Goal: Task Accomplishment & Management: Use online tool/utility

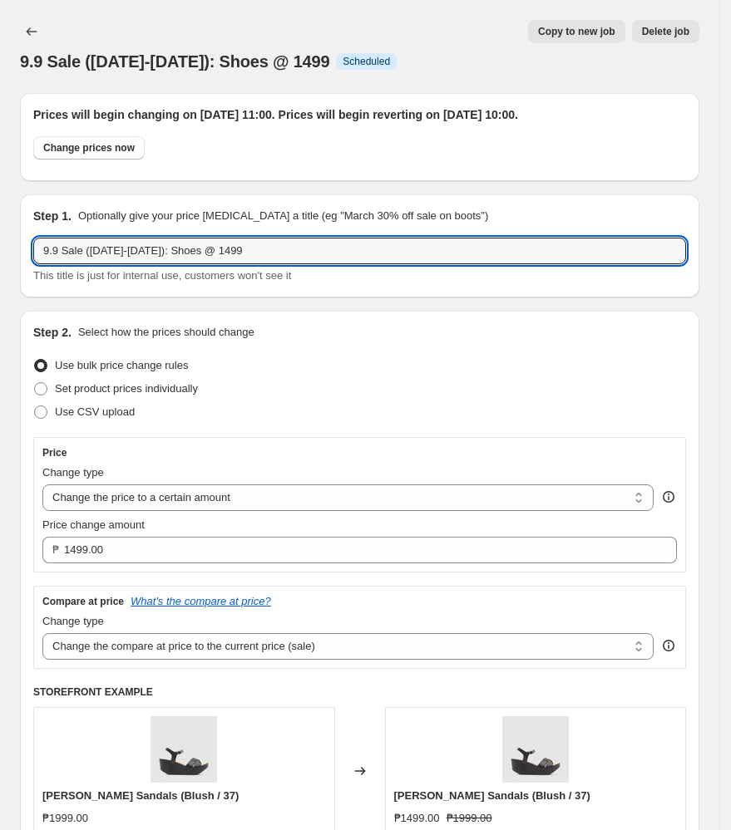
drag, startPoint x: 300, startPoint y: 246, endPoint x: -14, endPoint y: 244, distance: 314.2
click at [0, 244] on html "Home Settings Plans Skip to content 9.9 Sale ([DATE]-[DATE]): Shoes @ 1499. Thi…" at bounding box center [365, 415] width 731 height 830
click at [39, 35] on icon "Price change jobs" at bounding box center [31, 31] width 17 height 17
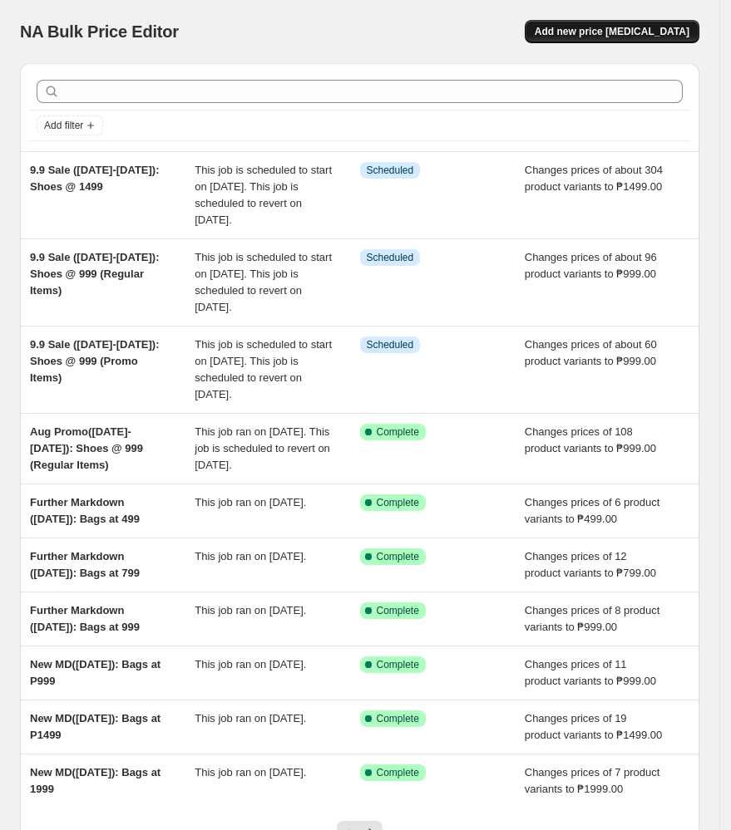
click at [686, 23] on button "Add new price [MEDICAL_DATA]" at bounding box center [611, 31] width 175 height 23
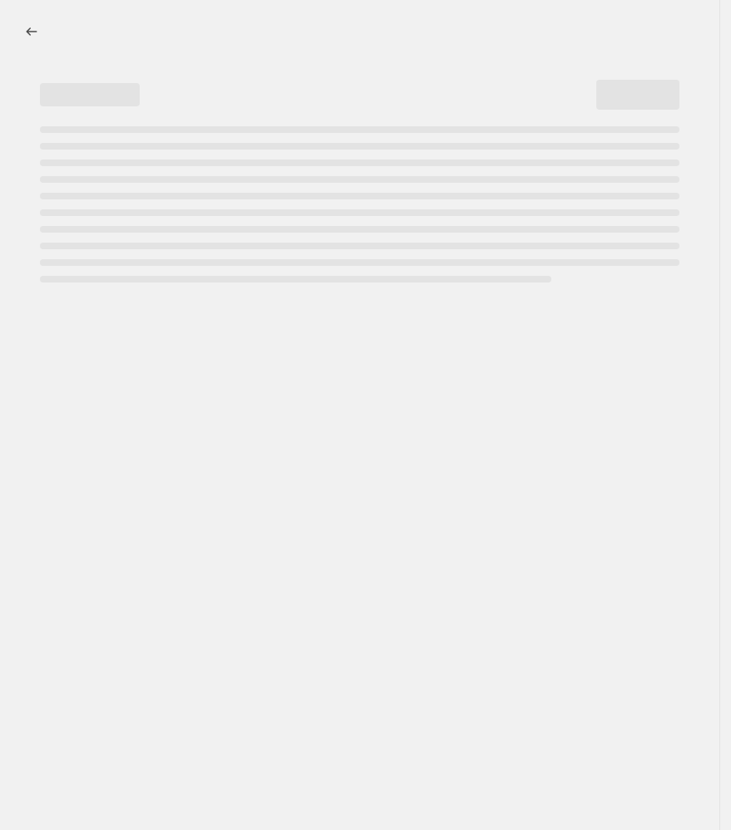
select select "percentage"
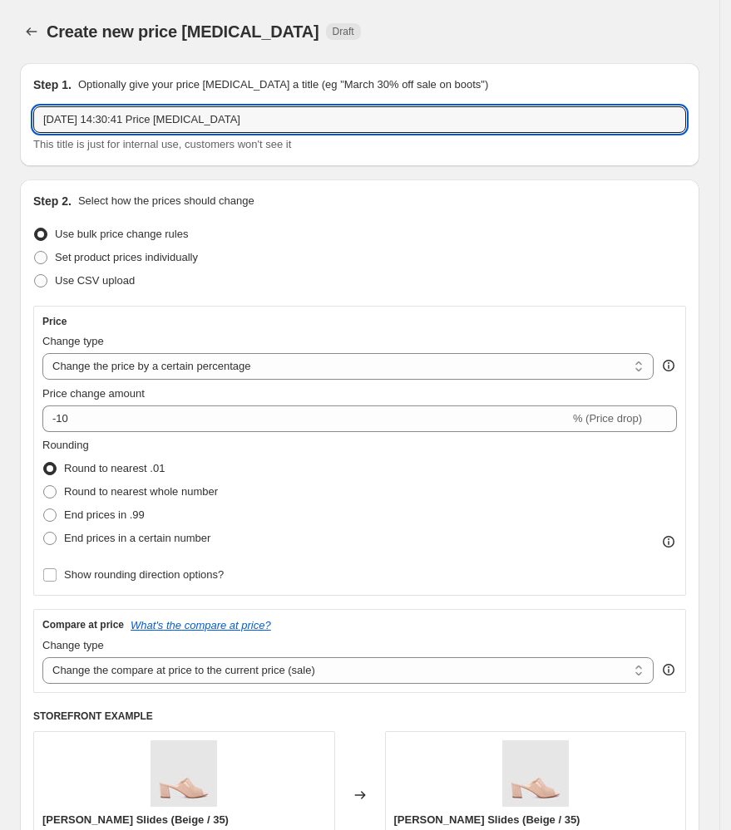
drag, startPoint x: 258, startPoint y: 117, endPoint x: -397, endPoint y: 139, distance: 656.1
click at [0, 139] on html "Home Settings Plans Skip to content Create new price [MEDICAL_DATA]. This page …" at bounding box center [365, 415] width 731 height 830
paste input "9.9 Sale ([DATE]-[DATE]): Shoes @ 1499"
click at [276, 118] on input "9.9 Sale ([DATE]-[DATE]): Shoes @ 1499" at bounding box center [359, 119] width 652 height 27
drag, startPoint x: 263, startPoint y: 122, endPoint x: 231, endPoint y: 134, distance: 33.7
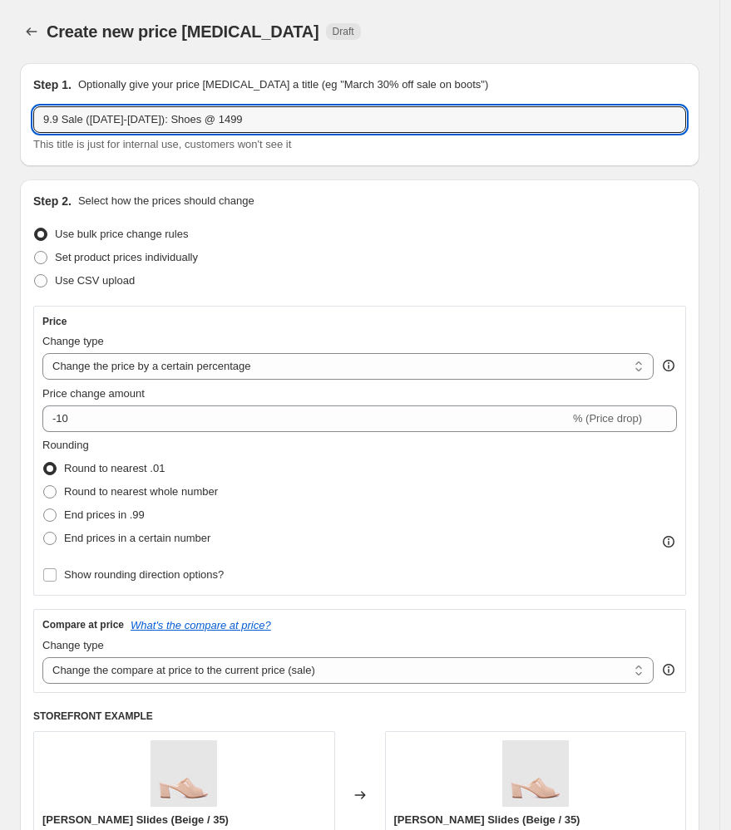
click at [231, 134] on div "9.9 Sale ([DATE]-[DATE]): Shoes @ 1499 This title is just for internal use, cus…" at bounding box center [359, 129] width 652 height 47
type input "9.9 Sale ([DATE]-[DATE]): Shoes @ 799 (markdown items)"
click at [377, 211] on div "Step 2. Select how the prices should change Use bulk price change rules Set pro…" at bounding box center [359, 557] width 652 height 728
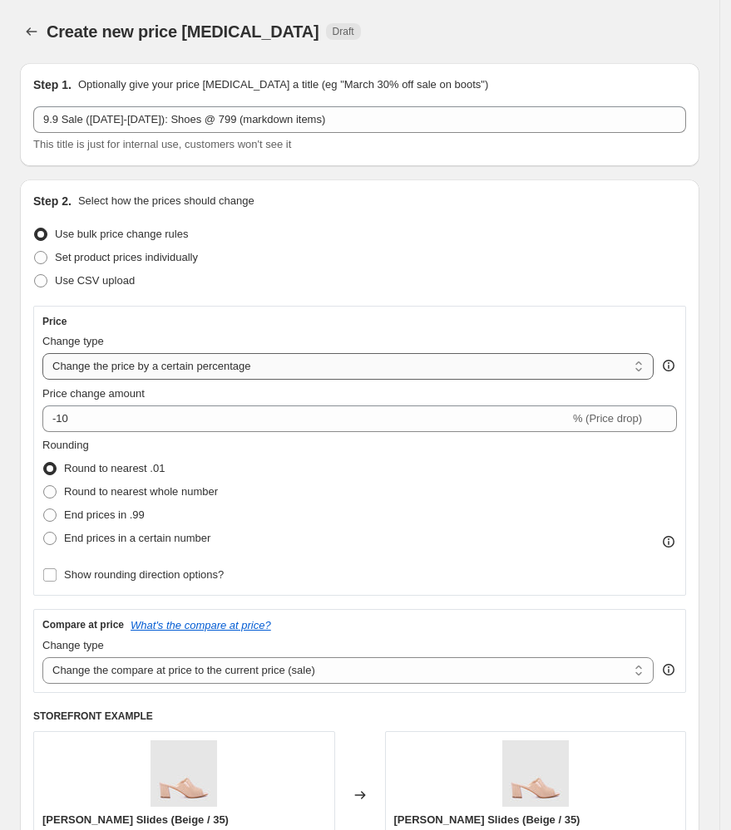
click at [128, 362] on select "Change the price to a certain amount Change the price by a certain amount Chang…" at bounding box center [347, 366] width 611 height 27
select select "to"
click at [42, 353] on select "Change the price to a certain amount Change the price by a certain amount Chang…" at bounding box center [347, 366] width 611 height 27
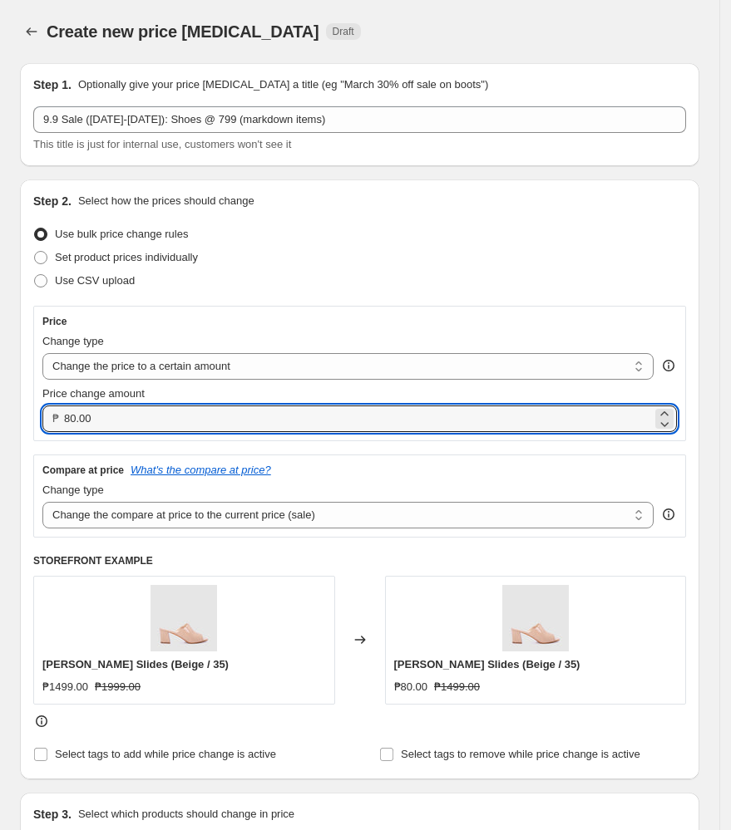
drag, startPoint x: 131, startPoint y: 407, endPoint x: -57, endPoint y: 413, distance: 187.9
click at [0, 413] on html "Home Settings Plans Skip to content Create new price [MEDICAL_DATA]. This page …" at bounding box center [365, 415] width 731 height 830
type input "799.00"
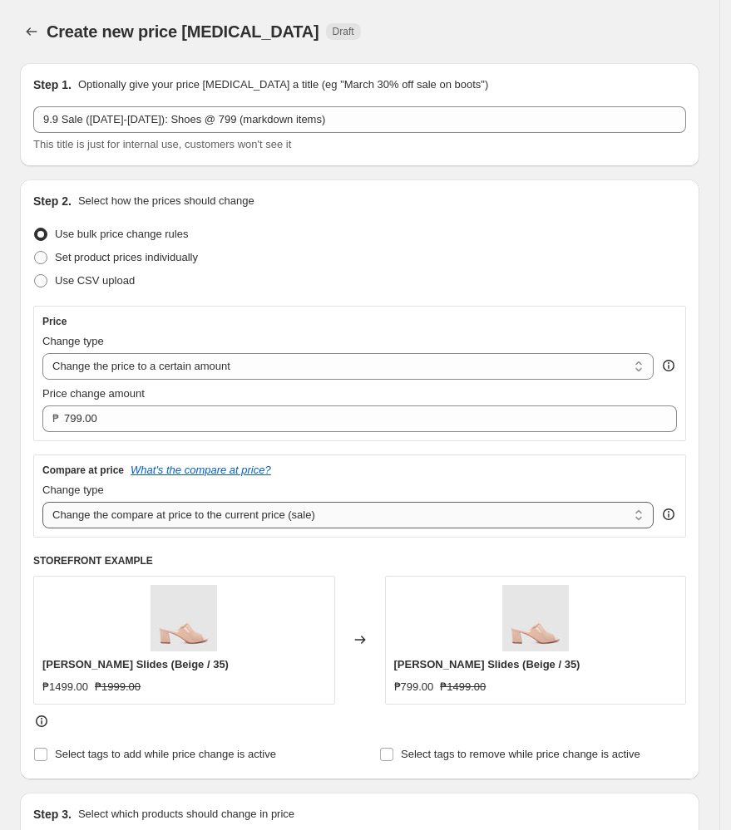
click at [153, 515] on select "Change the compare at price to the current price (sale) Change the compare at p…" at bounding box center [347, 515] width 611 height 27
select select "no_change"
click at [42, 502] on select "Change the compare at price to the current price (sale) Change the compare at p…" at bounding box center [347, 515] width 611 height 27
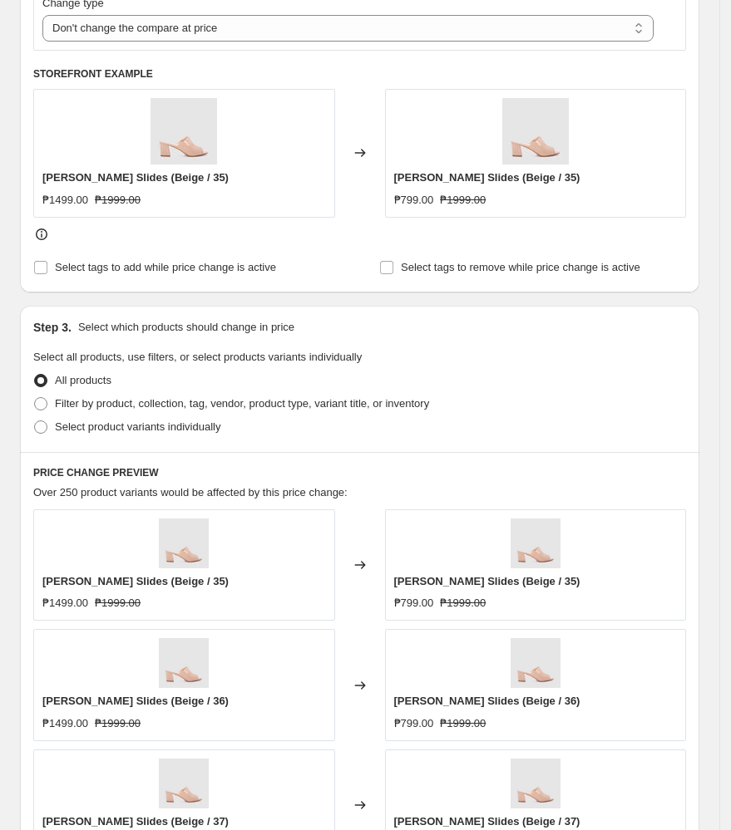
scroll to position [554, 0]
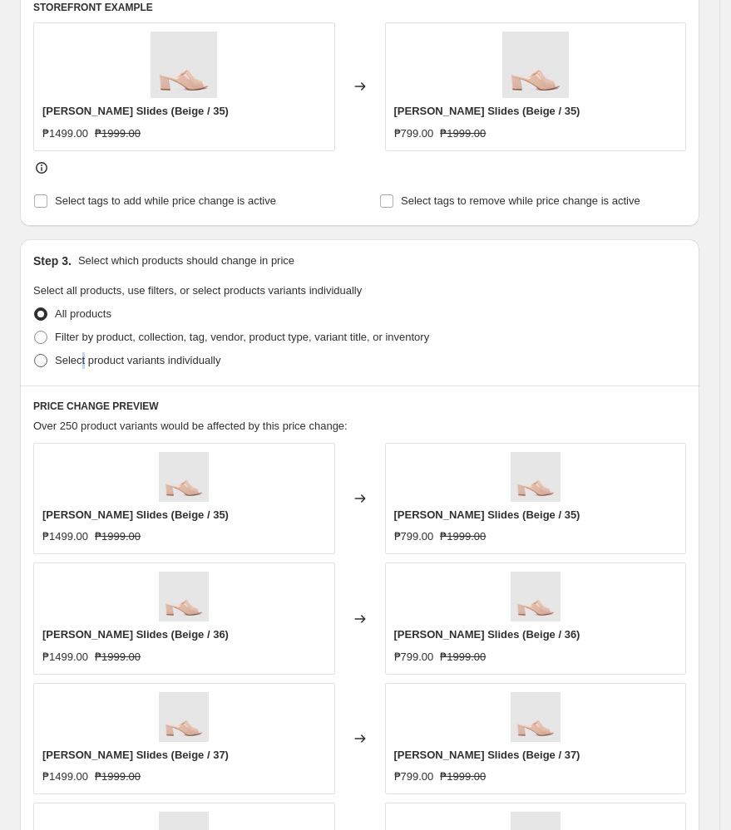
click at [85, 359] on span "Select product variants individually" at bounding box center [137, 360] width 165 height 12
click at [37, 362] on span at bounding box center [40, 360] width 13 height 13
click at [35, 355] on input "Select product variants individually" at bounding box center [34, 354] width 1 height 1
radio input "true"
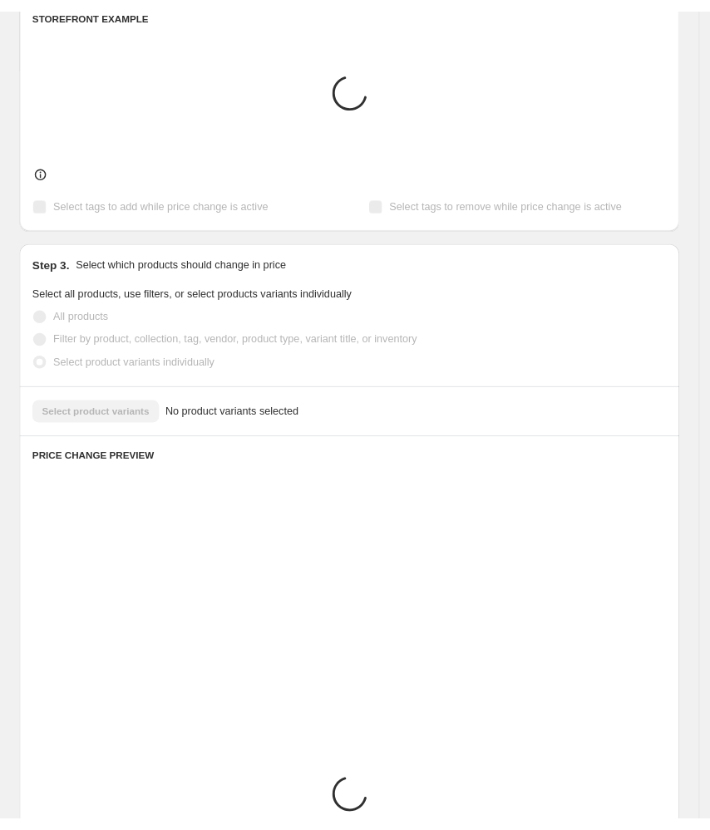
scroll to position [514, 0]
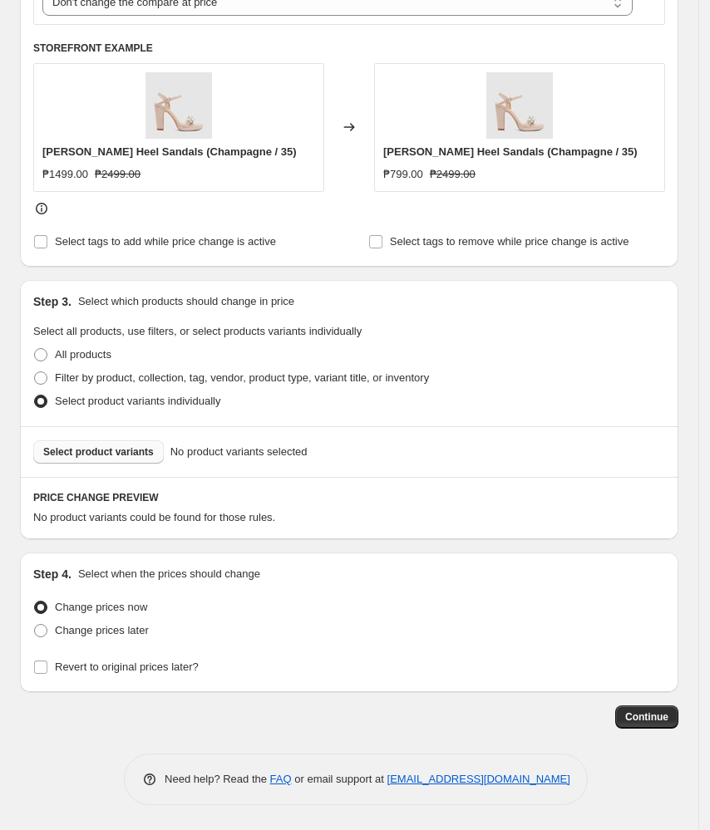
click at [130, 461] on button "Select product variants" at bounding box center [98, 451] width 130 height 23
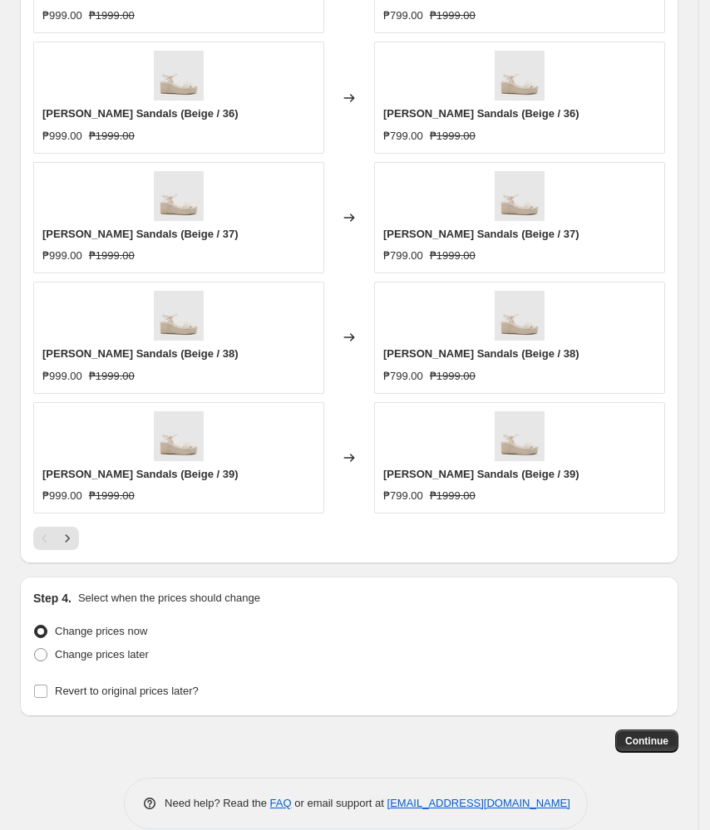
scroll to position [1151, 0]
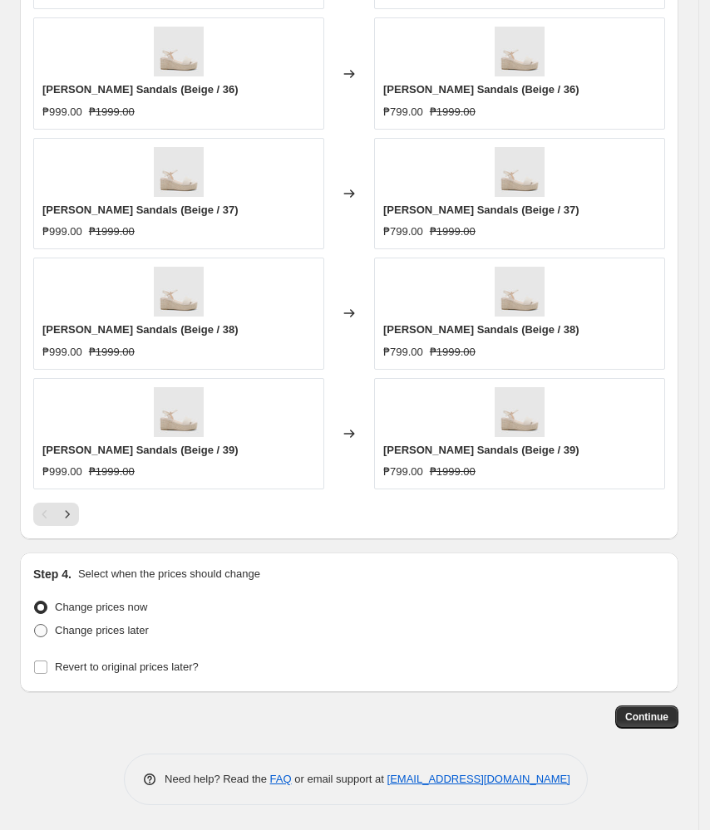
click at [113, 628] on span "Change prices later" at bounding box center [102, 630] width 94 height 12
click at [35, 625] on input "Change prices later" at bounding box center [34, 624] width 1 height 1
radio input "true"
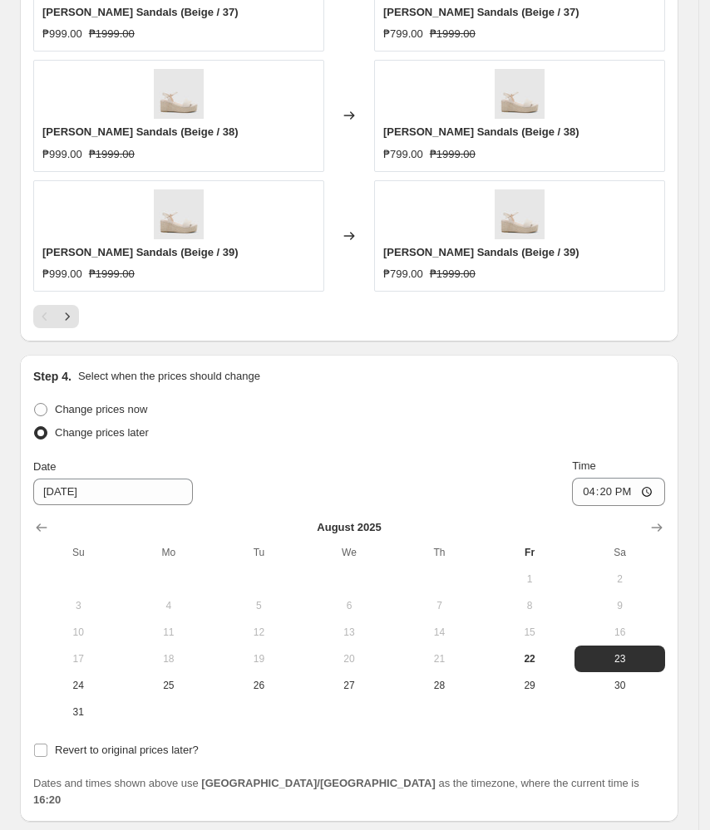
scroll to position [1372, 0]
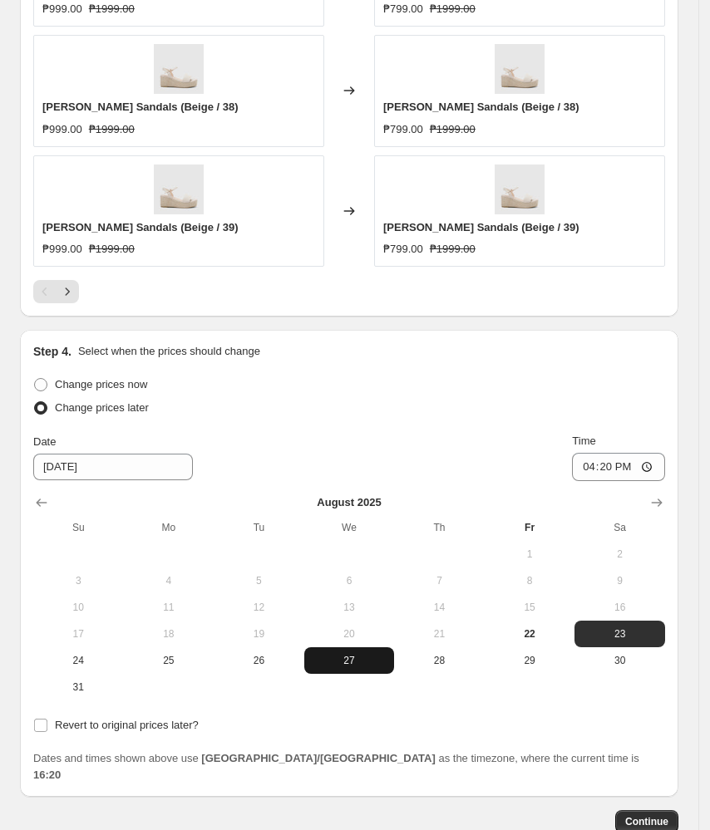
click at [350, 669] on button "27" at bounding box center [349, 660] width 91 height 27
type input "[DATE]"
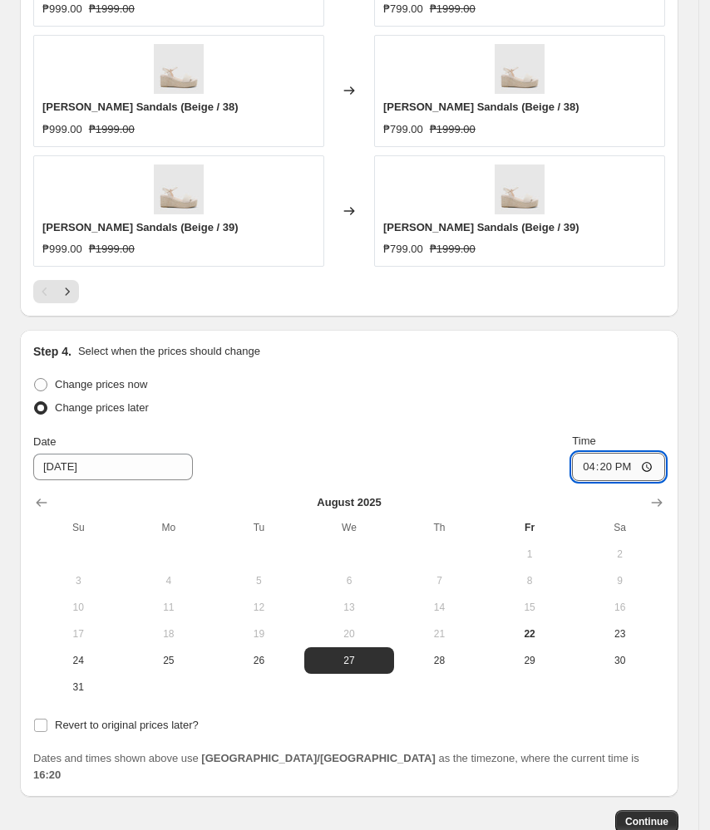
click at [598, 470] on input "16:20" at bounding box center [618, 467] width 93 height 28
type input "11:00"
click at [77, 726] on span "Revert to original prices later?" at bounding box center [127, 725] width 144 height 12
click at [47, 726] on input "Revert to original prices later?" at bounding box center [40, 725] width 13 height 13
checkbox input "true"
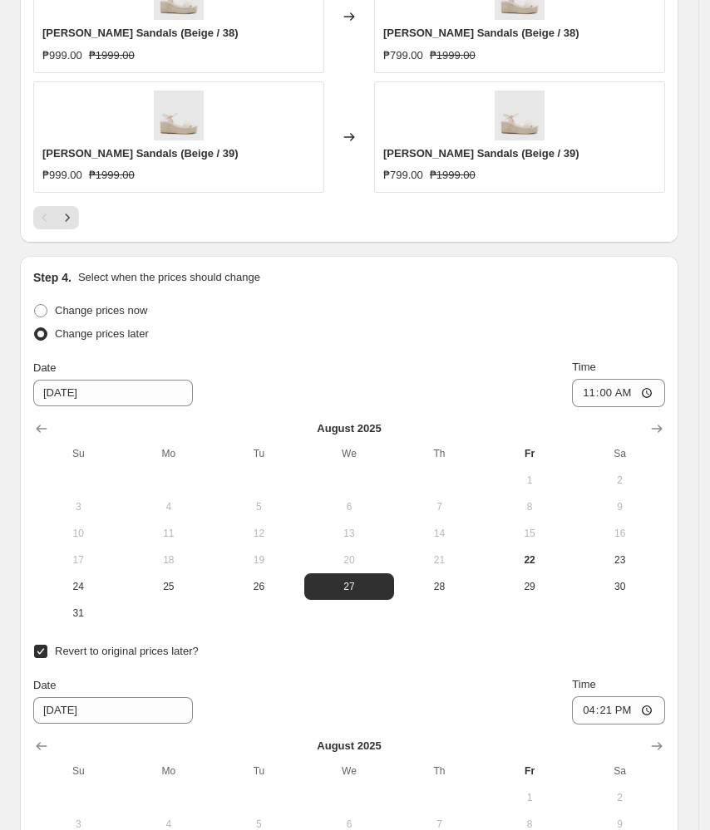
scroll to position [1483, 0]
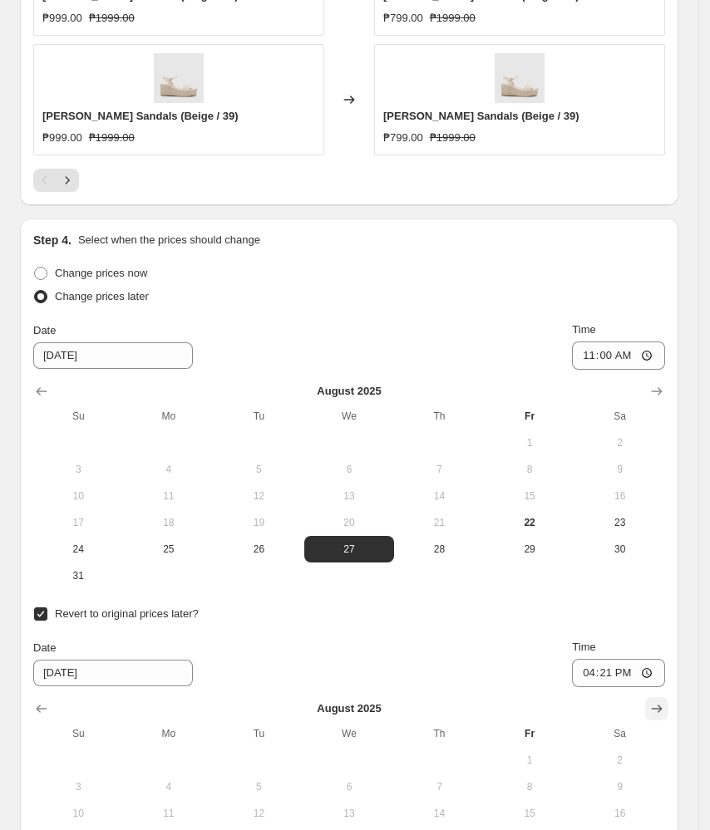
click at [663, 717] on icon "Show next month, September 2025" at bounding box center [656, 709] width 17 height 17
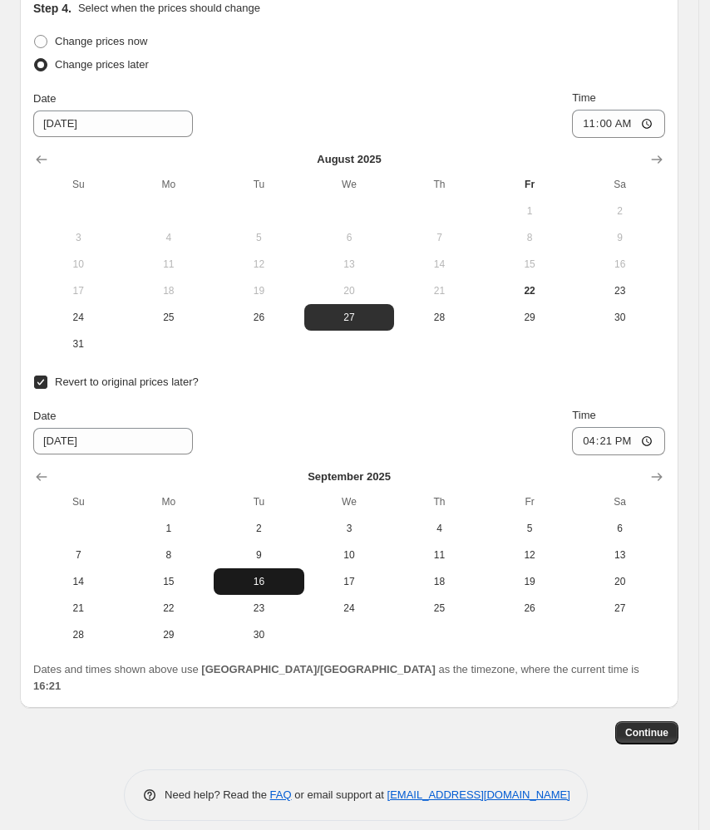
click at [262, 593] on button "16" at bounding box center [259, 581] width 91 height 27
type input "[DATE]"
click at [591, 445] on input "16:21" at bounding box center [618, 441] width 93 height 28
type input "10:00"
click at [511, 432] on div "Date [DATE] Time 10:00" at bounding box center [349, 431] width 632 height 48
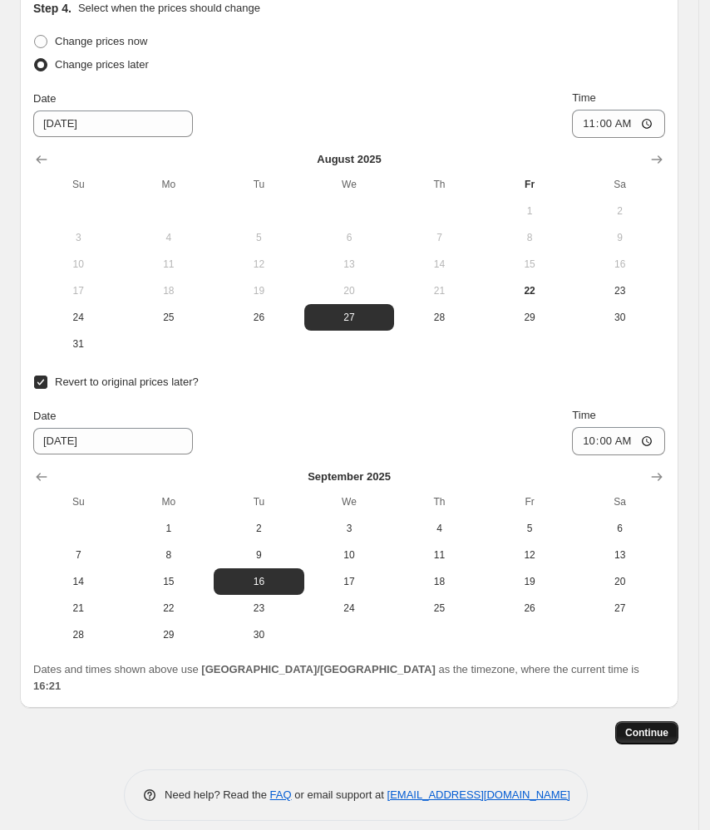
click at [662, 726] on span "Continue" at bounding box center [646, 732] width 43 height 13
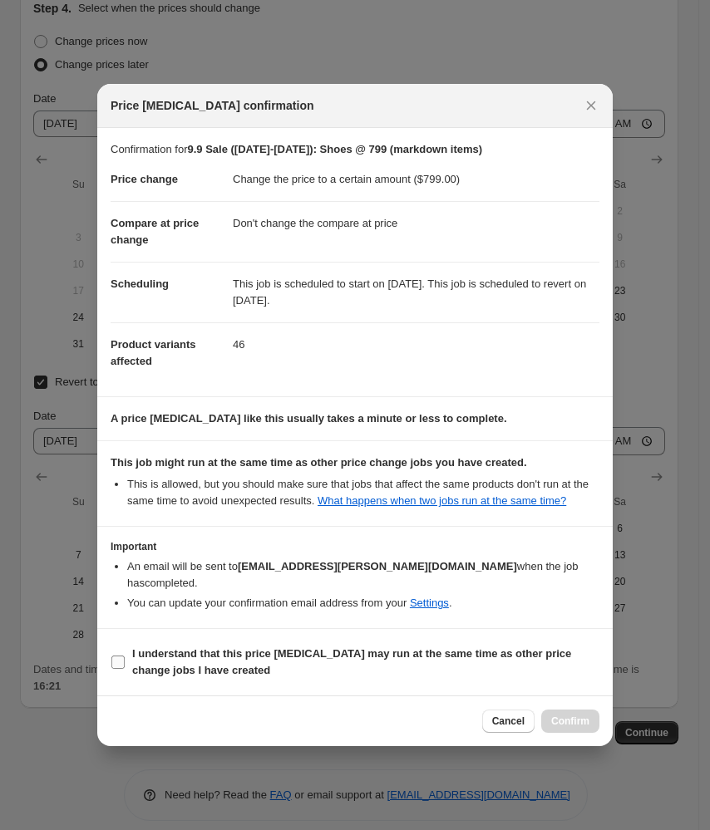
click at [304, 656] on b "I understand that this price [MEDICAL_DATA] may run at the same time as other p…" at bounding box center [351, 661] width 439 height 29
click at [125, 656] on input "I understand that this price [MEDICAL_DATA] may run at the same time as other p…" at bounding box center [117, 662] width 13 height 13
checkbox input "true"
click at [582, 716] on span "Confirm" at bounding box center [570, 721] width 38 height 13
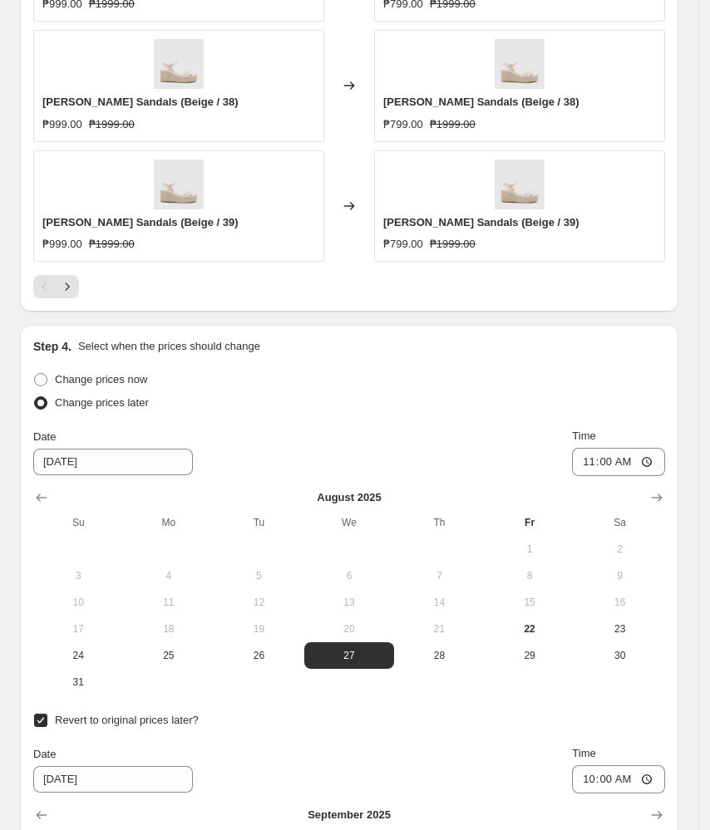
scroll to position [1050, 0]
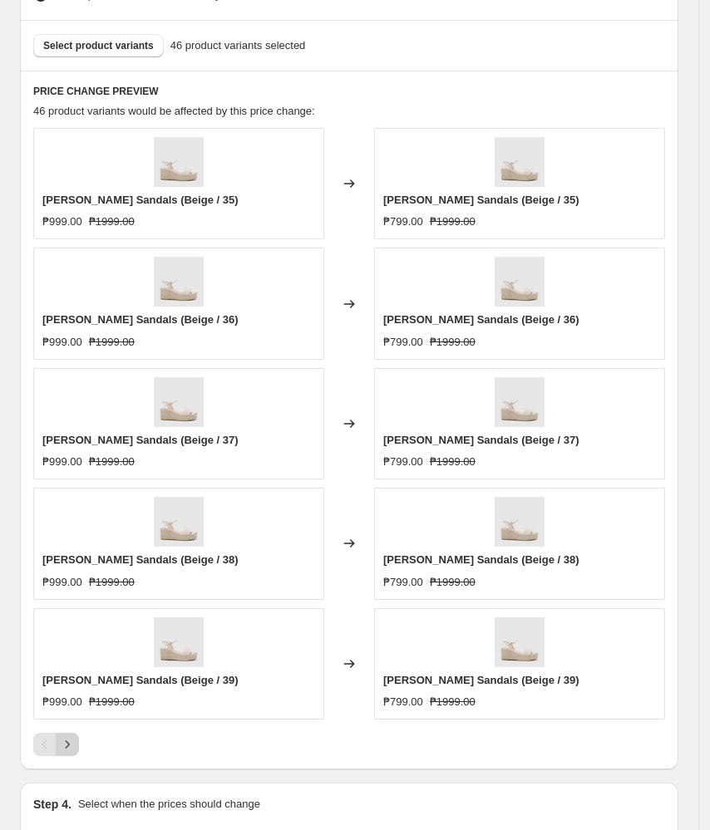
click at [73, 753] on icon "Next" at bounding box center [67, 744] width 17 height 17
click at [74, 753] on icon "Next" at bounding box center [67, 744] width 17 height 17
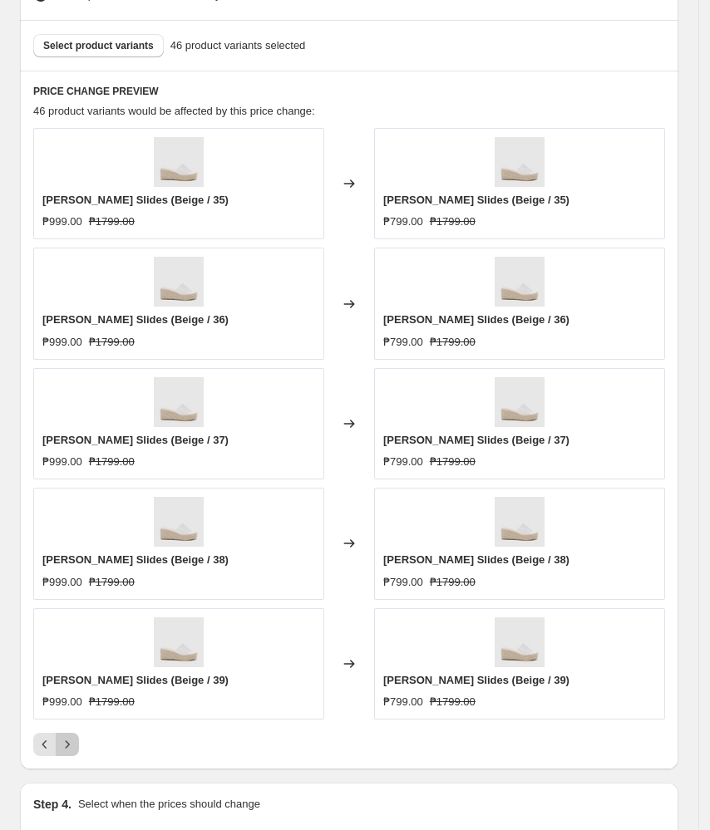
click at [74, 753] on icon "Next" at bounding box center [67, 744] width 17 height 17
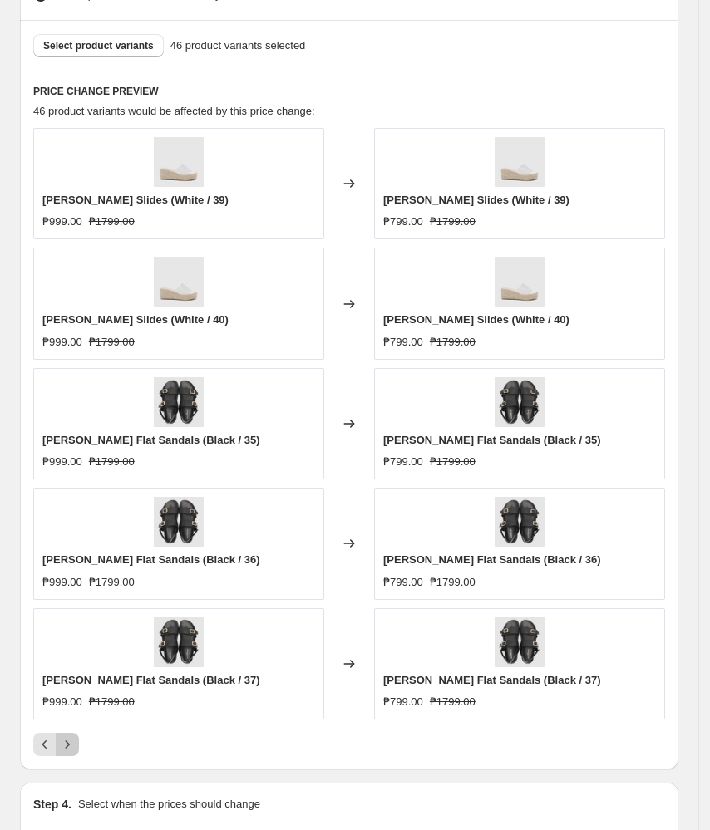
click at [74, 753] on icon "Next" at bounding box center [67, 744] width 17 height 17
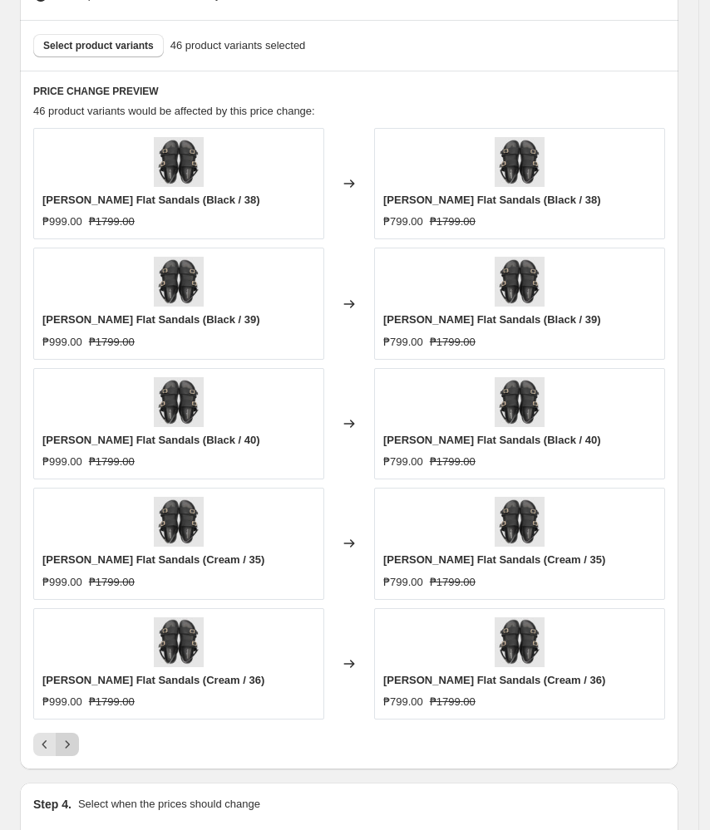
click at [74, 753] on icon "Next" at bounding box center [67, 744] width 17 height 17
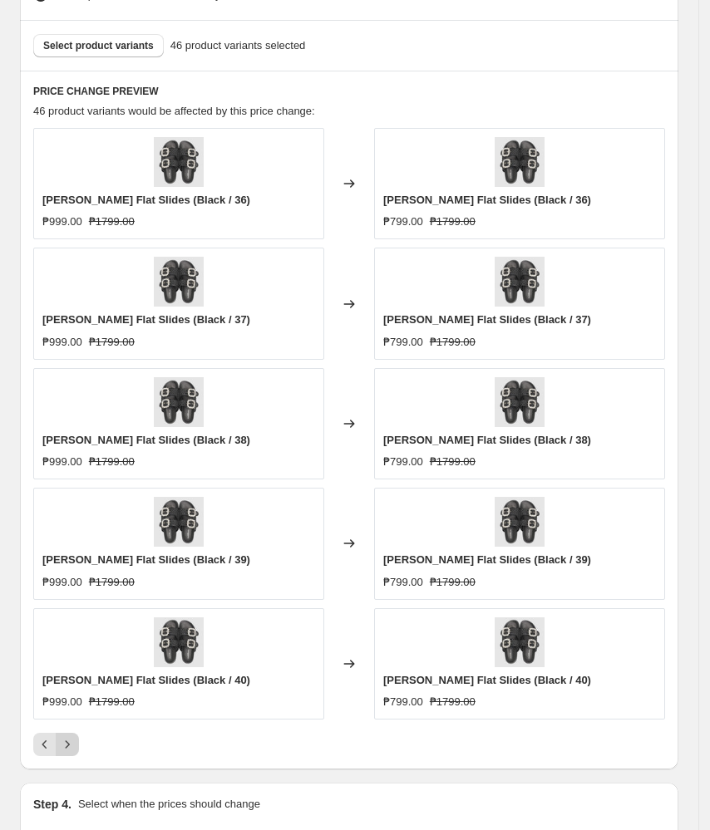
click at [74, 753] on icon "Next" at bounding box center [67, 744] width 17 height 17
click at [71, 753] on icon "Next" at bounding box center [67, 744] width 17 height 17
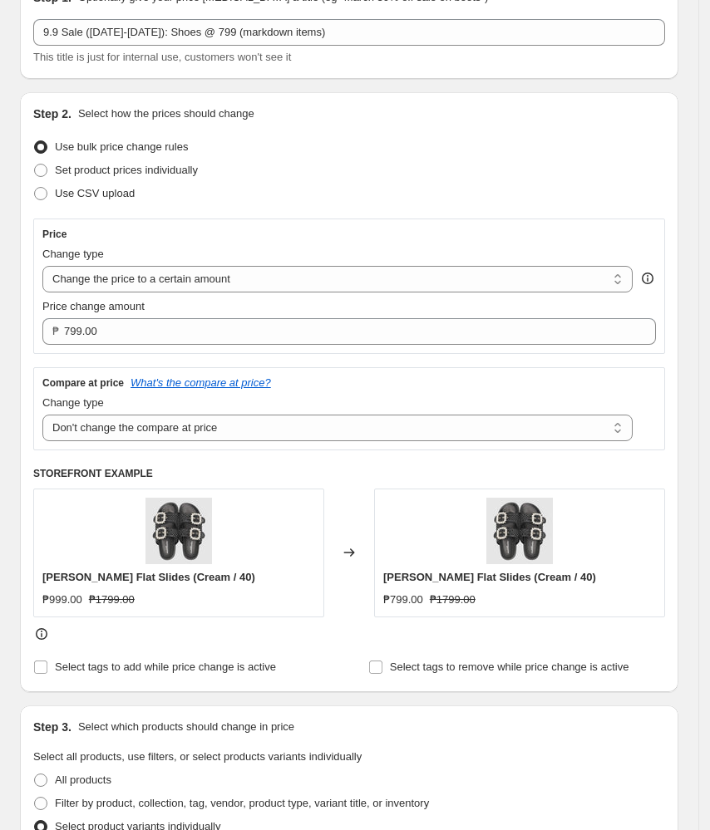
scroll to position [52, 0]
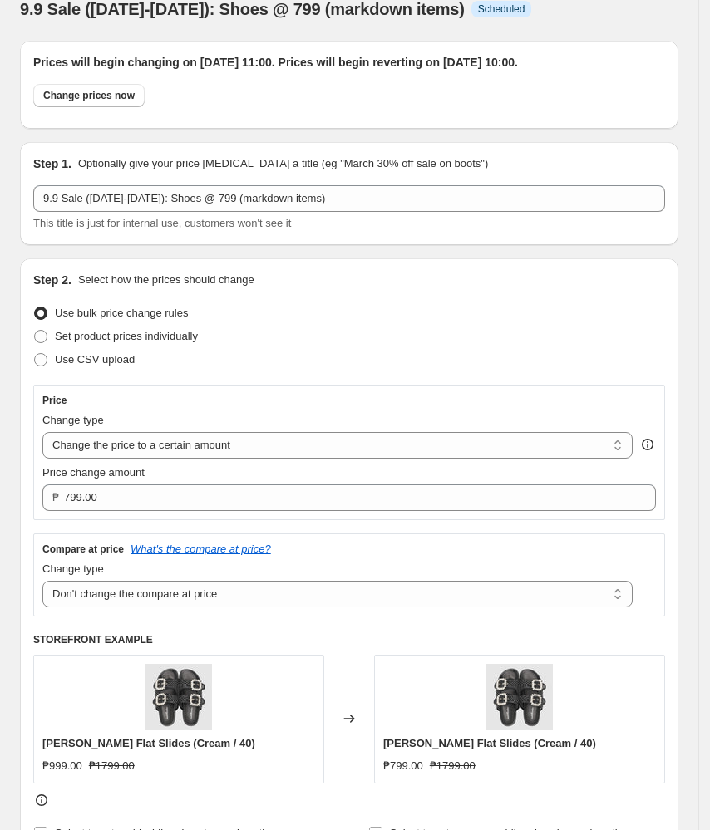
click at [342, 371] on div "Use CSV upload" at bounding box center [349, 359] width 632 height 23
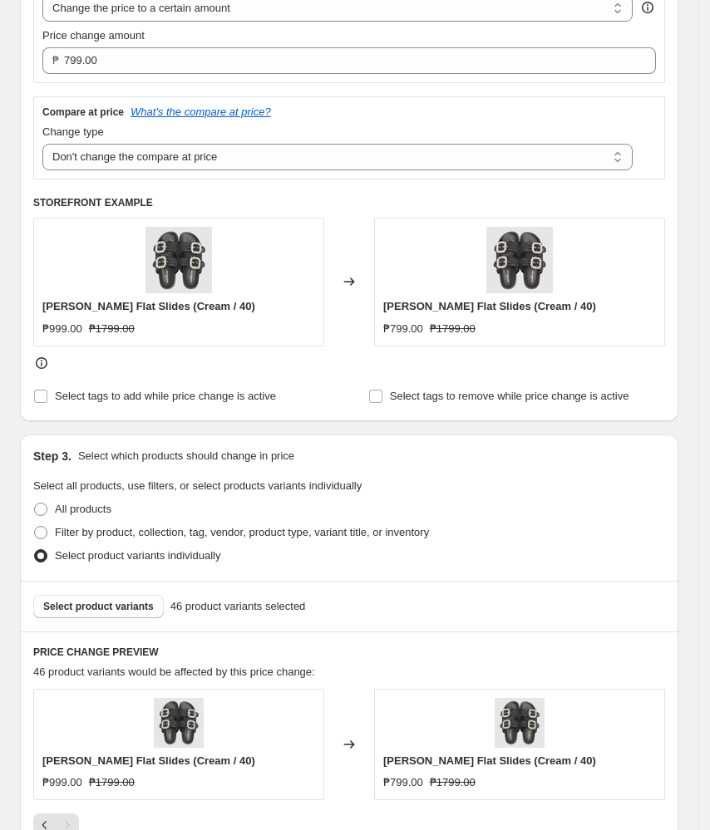
scroll to position [496, 0]
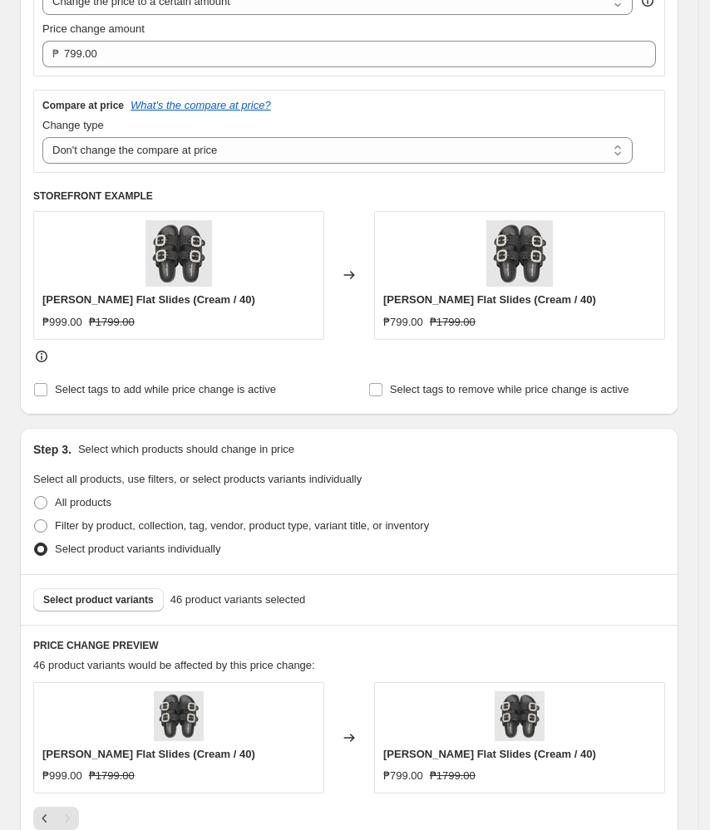
click at [278, 204] on div "Price Change type Change the price to a certain amount Change the price by a ce…" at bounding box center [349, 153] width 632 height 424
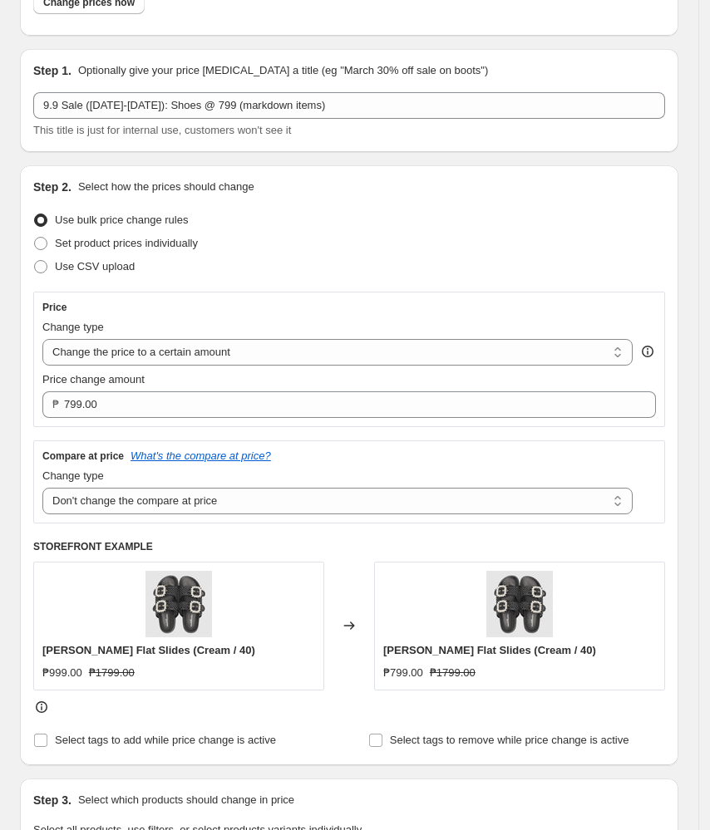
scroll to position [0, 0]
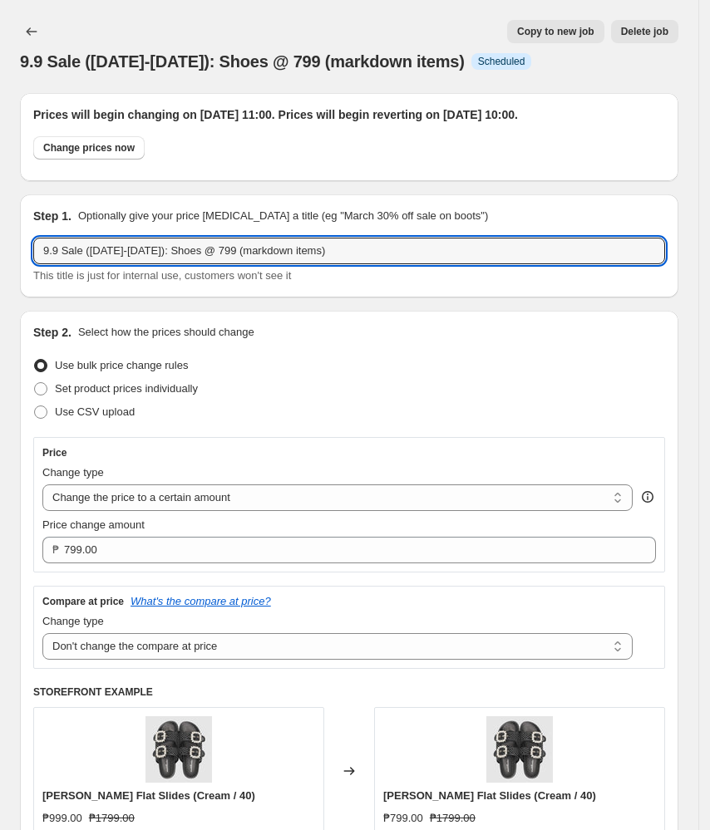
drag, startPoint x: 377, startPoint y: 260, endPoint x: -406, endPoint y: 216, distance: 784.1
click at [0, 216] on html "Home Settings Plans Skip to content 9.9 Sale ([DATE]-[DATE]): Shoes @ 799 (mark…" at bounding box center [355, 415] width 710 height 830
click at [26, 36] on icon "Price change jobs" at bounding box center [31, 31] width 17 height 17
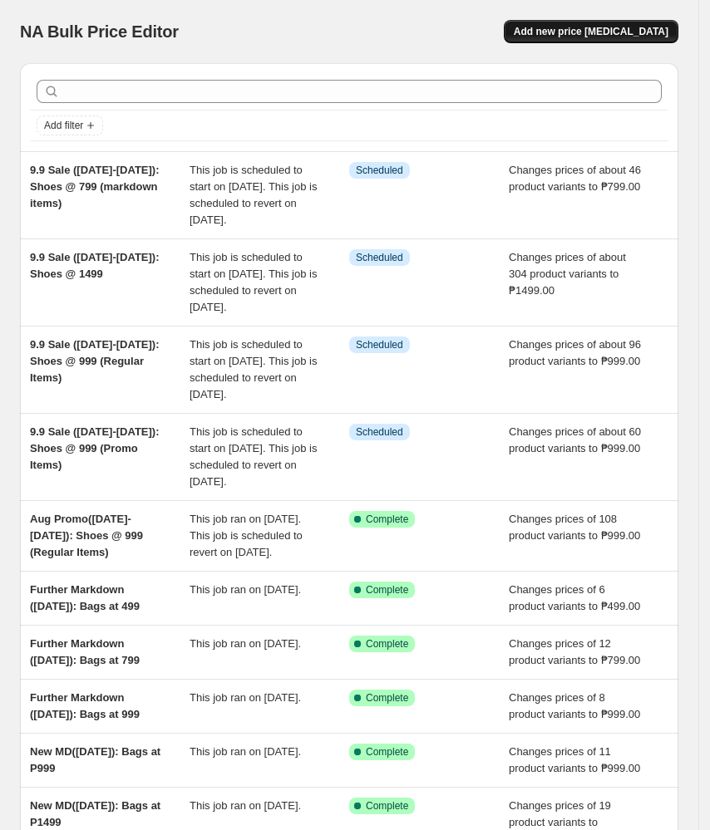
click at [620, 26] on span "Add new price [MEDICAL_DATA]" at bounding box center [591, 31] width 155 height 13
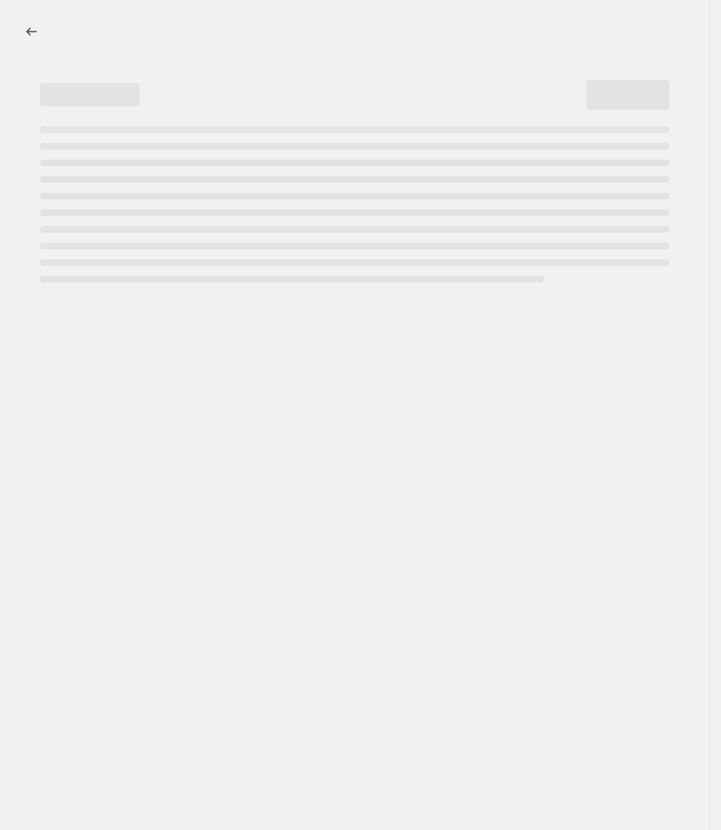
select select "percentage"
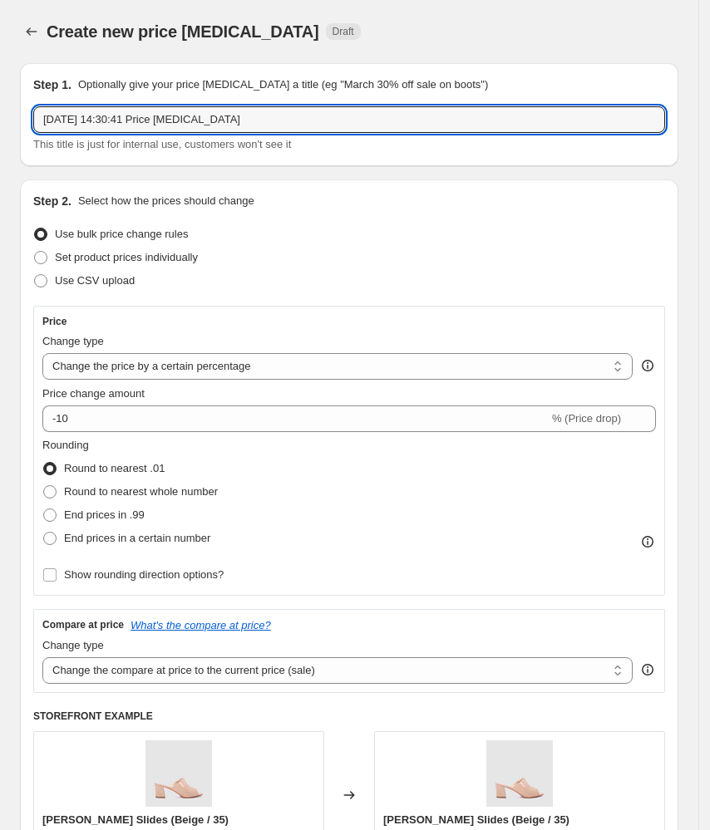
drag, startPoint x: 272, startPoint y: 113, endPoint x: -449, endPoint y: 121, distance: 720.6
click at [0, 121] on html "Home Settings Plans Skip to content Create new price [MEDICAL_DATA]. This page …" at bounding box center [355, 415] width 710 height 830
paste input "9.9 Sale ([DATE]-[DATE]): Shoes @ 799 (markdown items)"
drag, startPoint x: 373, startPoint y: 117, endPoint x: 230, endPoint y: 133, distance: 143.8
click at [230, 133] on div "9.9 Sale ([DATE]-[DATE]): Shoes @ 799 (markdown items) This title is just for i…" at bounding box center [349, 129] width 632 height 47
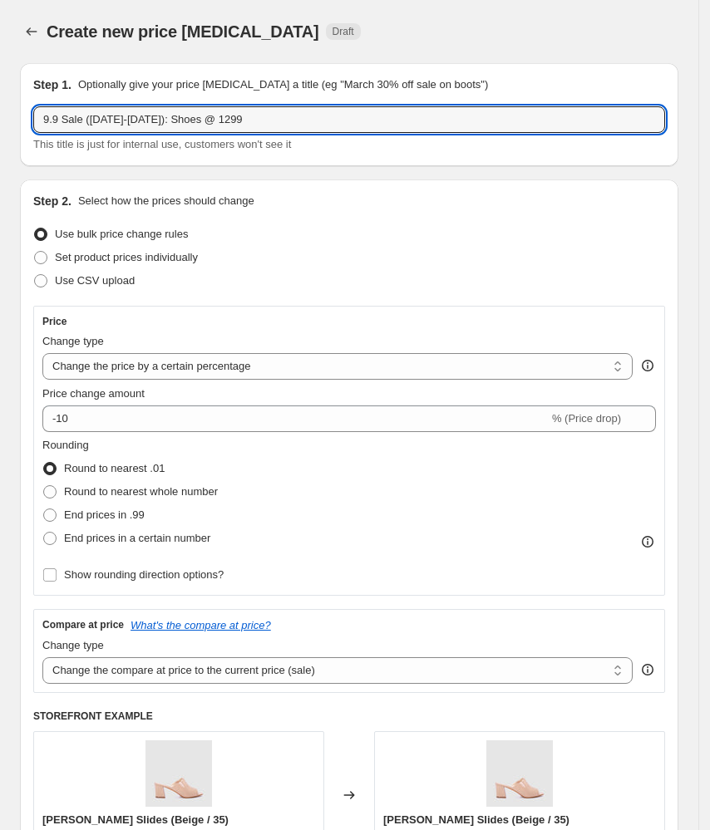
type input "9.9 Sale ([DATE]-[DATE]): Shoes @ 1299"
click at [312, 200] on div "Step 2. Select how the prices should change" at bounding box center [349, 201] width 632 height 17
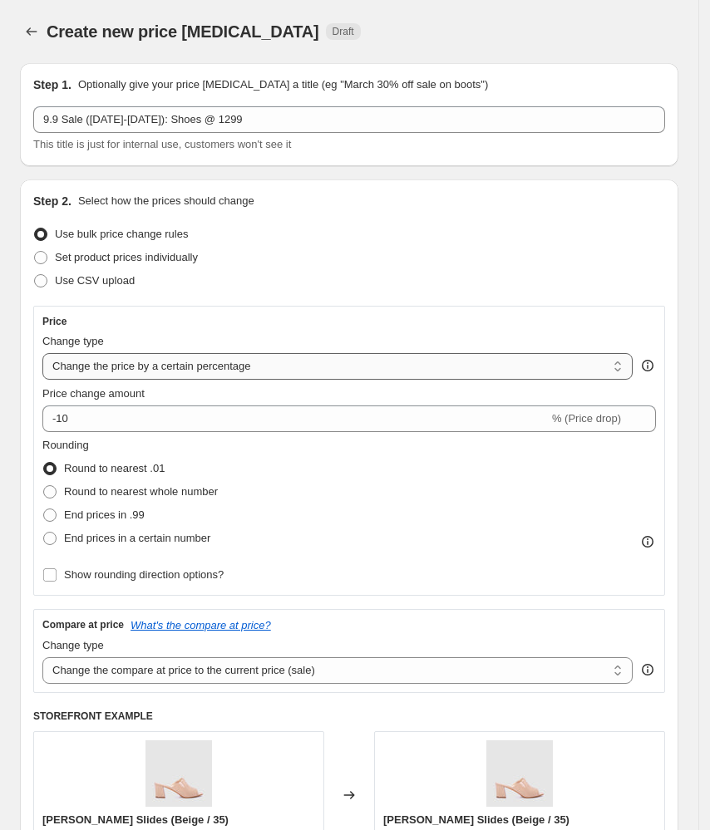
click at [136, 362] on select "Change the price to a certain amount Change the price by a certain amount Chang…" at bounding box center [337, 366] width 590 height 27
select select "to"
click at [42, 353] on select "Change the price to a certain amount Change the price by a certain amount Chang…" at bounding box center [337, 366] width 590 height 27
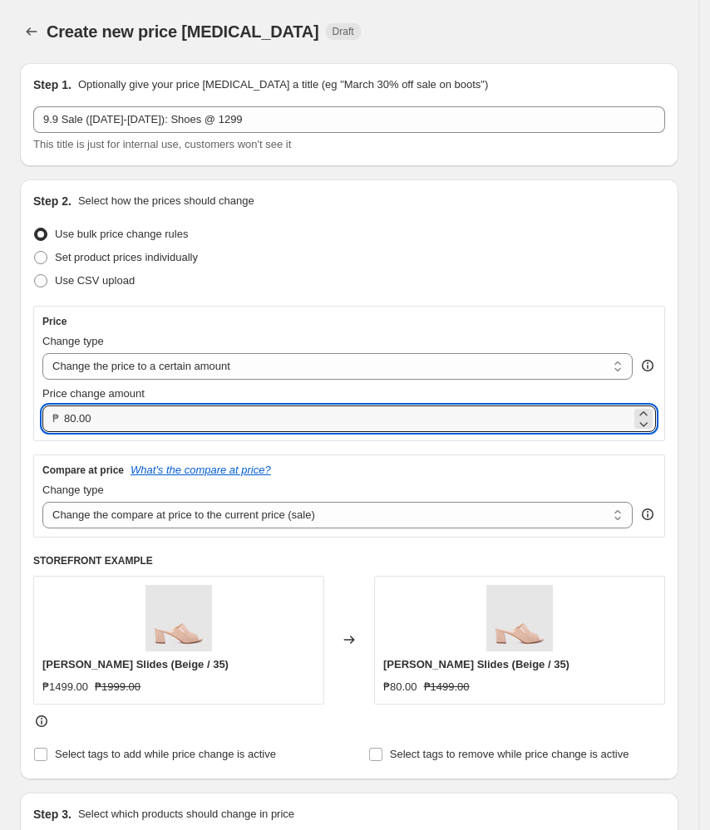
drag, startPoint x: 130, startPoint y: 420, endPoint x: -204, endPoint y: 445, distance: 335.1
click at [0, 445] on html "Home Settings Plans Skip to content Create new price [MEDICAL_DATA]. This page …" at bounding box center [355, 415] width 710 height 830
type input "1299.00"
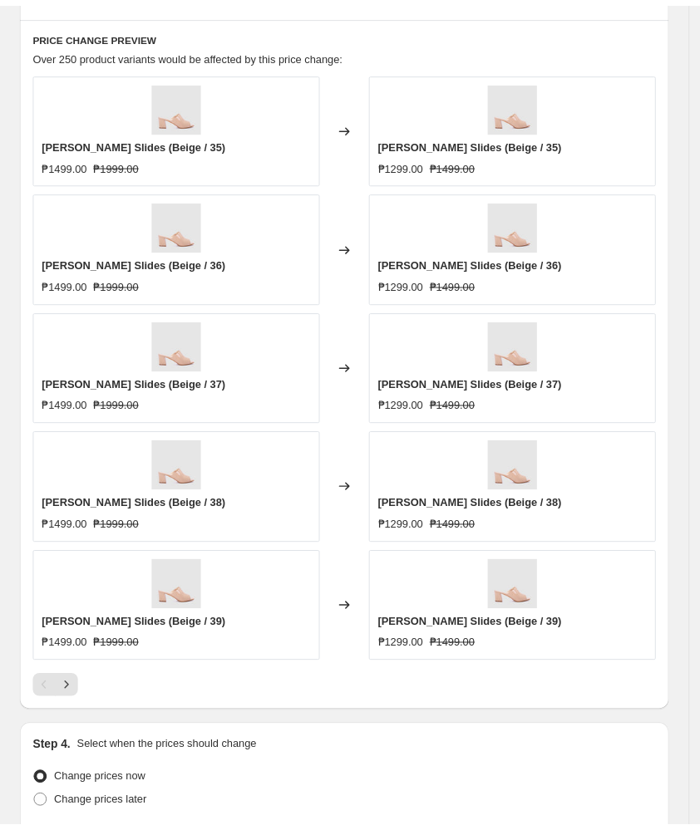
scroll to position [1100, 0]
